Goal: Task Accomplishment & Management: Use online tool/utility

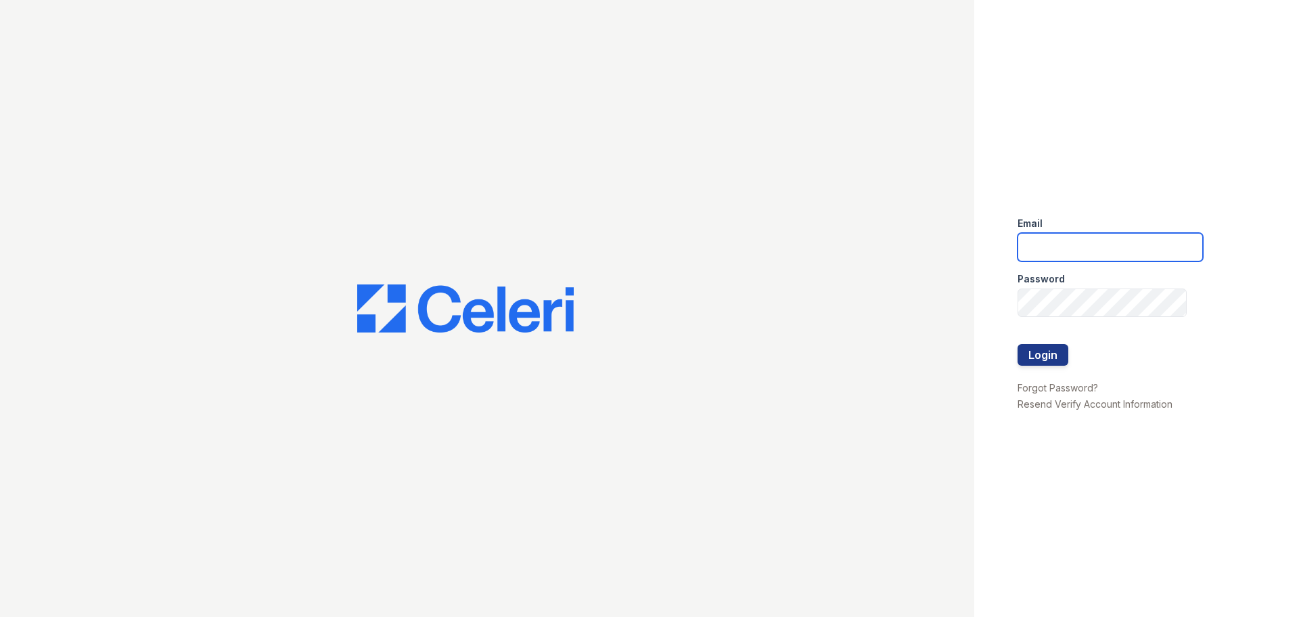
click at [1103, 239] on input "email" at bounding box center [1110, 247] width 185 height 28
type input "renewedwardsvillecherryhills@trinity-pm.com"
click at [1042, 358] on button "Login" at bounding box center [1043, 355] width 51 height 22
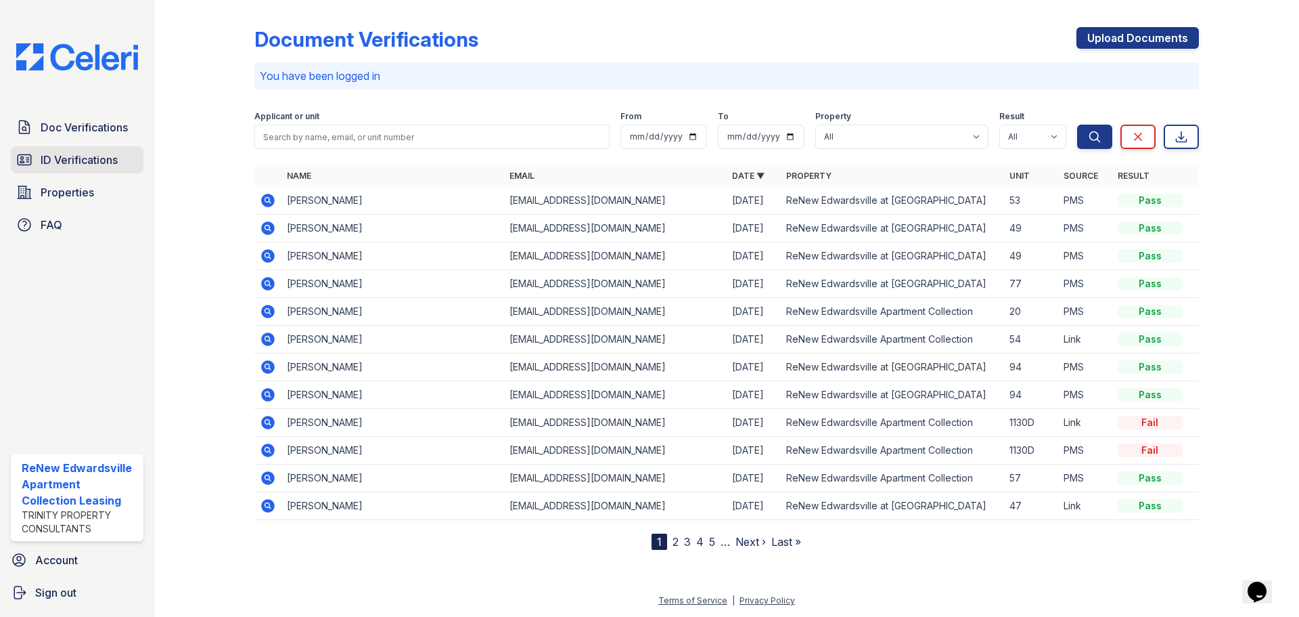
click at [104, 168] on span "ID Verifications" at bounding box center [79, 160] width 77 height 16
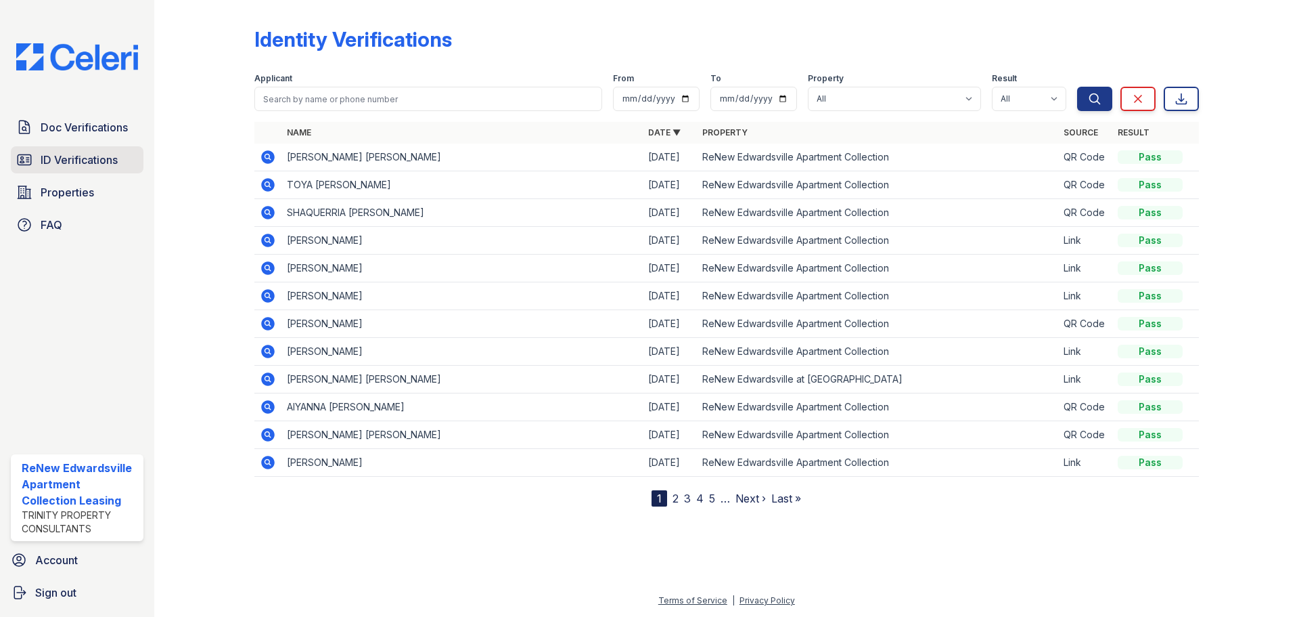
click at [63, 161] on span "ID Verifications" at bounding box center [79, 160] width 77 height 16
click at [85, 161] on span "ID Verifications" at bounding box center [79, 160] width 77 height 16
click at [79, 130] on span "Doc Verifications" at bounding box center [84, 127] width 87 height 16
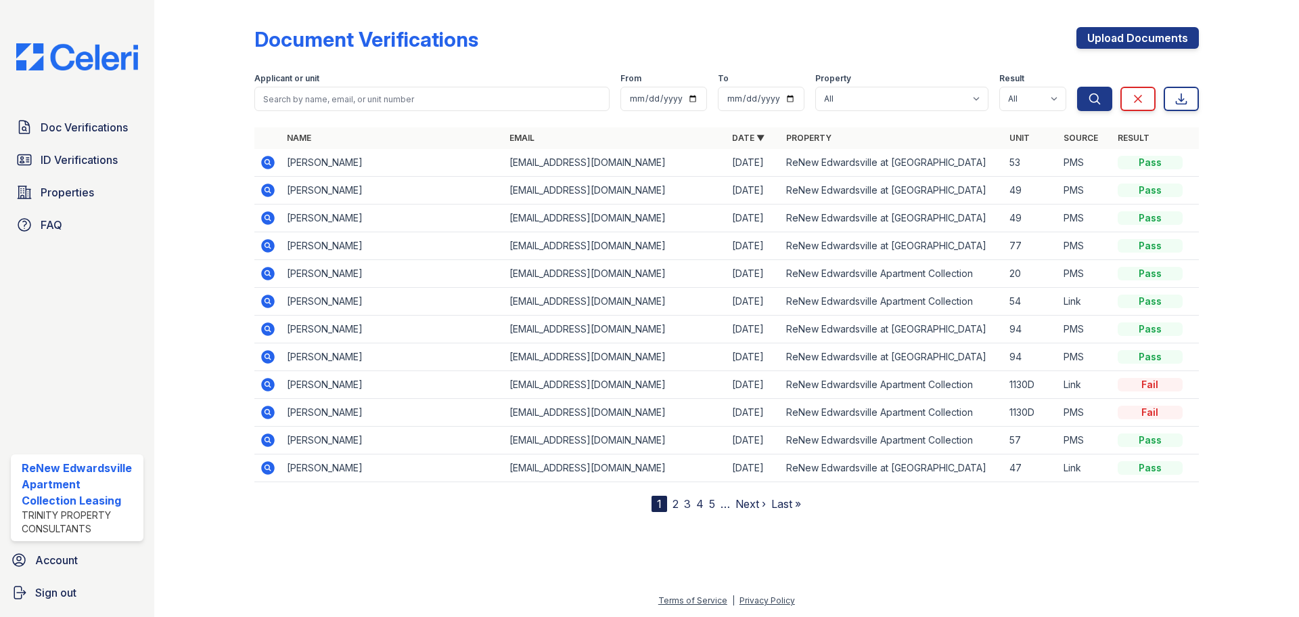
click at [267, 190] on icon at bounding box center [266, 188] width 3 height 3
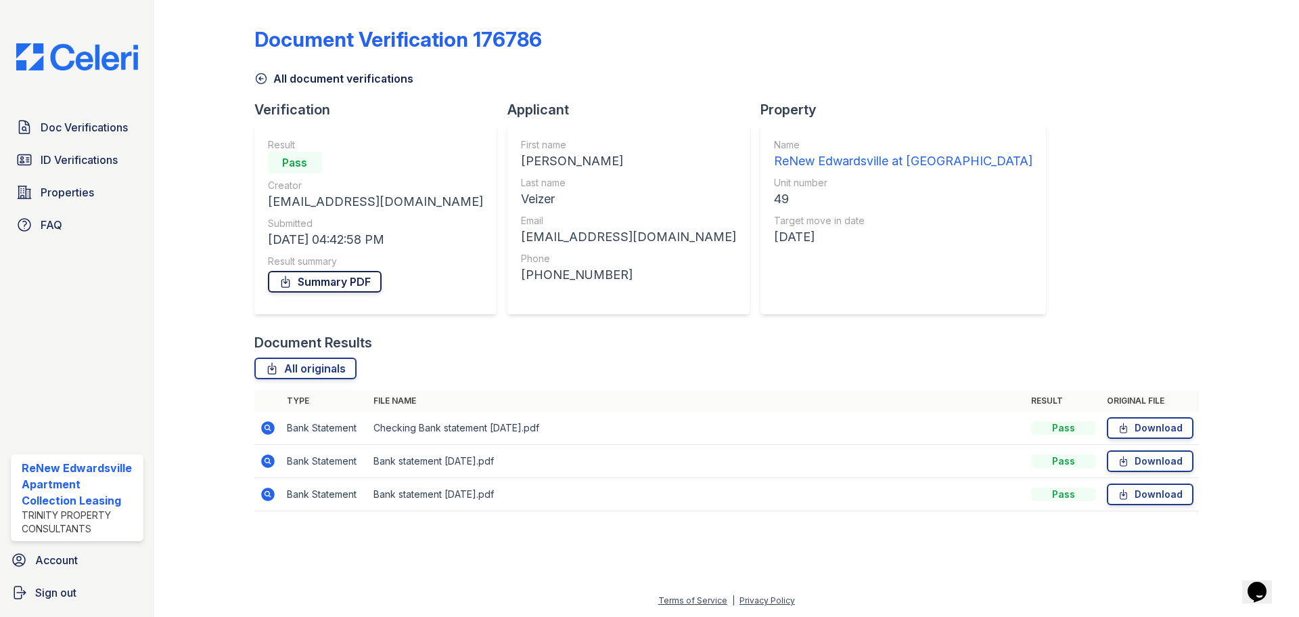
click at [353, 286] on link "Summary PDF" at bounding box center [325, 282] width 114 height 22
click at [90, 164] on span "ID Verifications" at bounding box center [79, 160] width 77 height 16
